Goal: Task Accomplishment & Management: Use online tool/utility

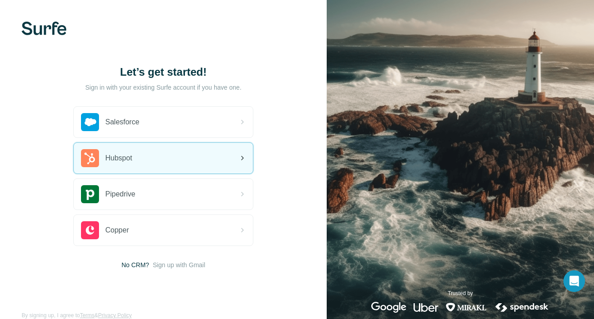
click at [236, 158] on div "Hubspot" at bounding box center [163, 158] width 179 height 31
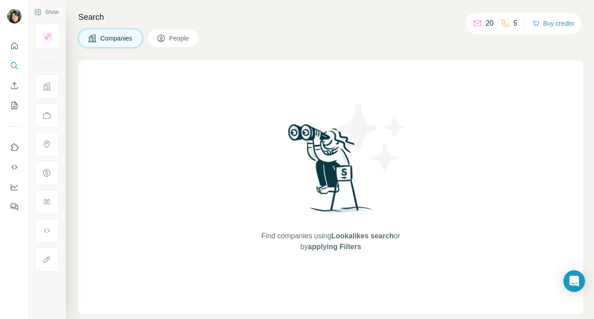
click at [104, 37] on span "Companies" at bounding box center [116, 38] width 33 height 9
click at [157, 35] on button "People" at bounding box center [173, 38] width 52 height 19
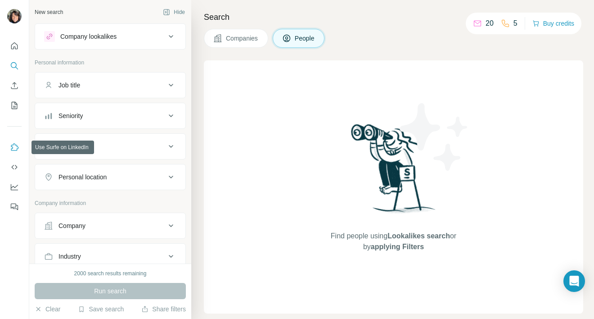
click at [15, 143] on icon "Use Surfe on LinkedIn" at bounding box center [14, 147] width 9 height 9
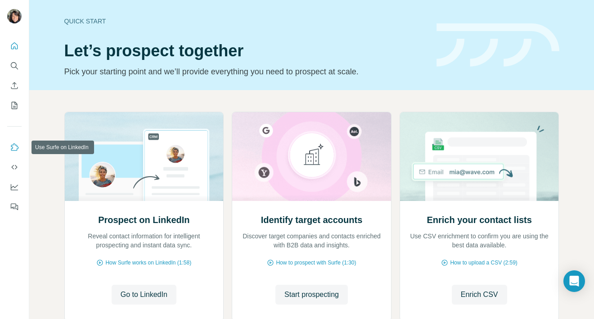
click at [15, 149] on icon "Use Surfe on LinkedIn" at bounding box center [14, 147] width 9 height 9
